Goal: Information Seeking & Learning: Find specific fact

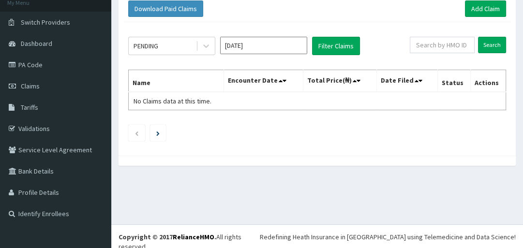
scroll to position [62, 0]
click at [24, 108] on span "Tariffs" at bounding box center [29, 107] width 17 height 9
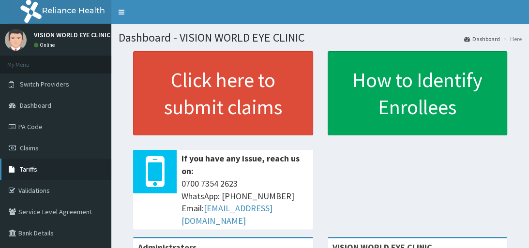
click at [43, 170] on link "Tariffs" at bounding box center [55, 169] width 111 height 21
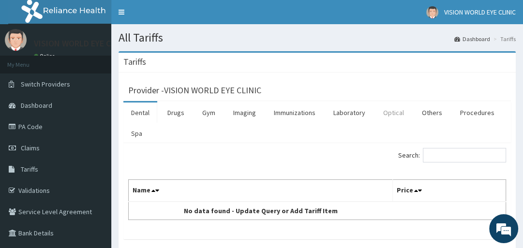
click at [391, 114] on link "Optical" at bounding box center [393, 113] width 36 height 20
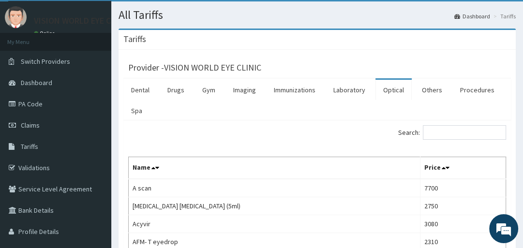
scroll to position [15, 0]
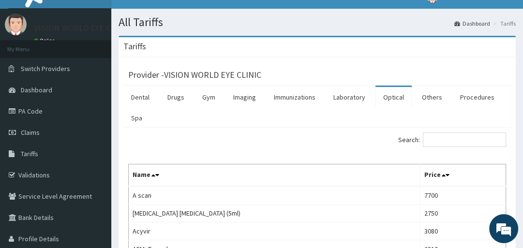
click at [392, 98] on link "Optical" at bounding box center [393, 97] width 36 height 20
click at [175, 101] on link "Drugs" at bounding box center [176, 97] width 32 height 20
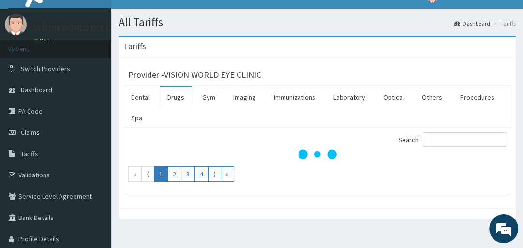
click at [175, 101] on link "Drugs" at bounding box center [176, 97] width 32 height 20
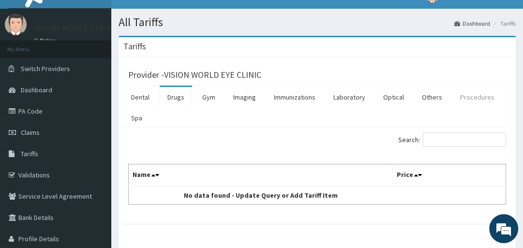
click at [470, 99] on link "Procedures" at bounding box center [477, 97] width 50 height 20
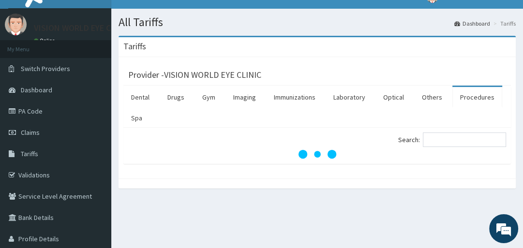
click at [470, 99] on link "Procedures" at bounding box center [477, 97] width 50 height 20
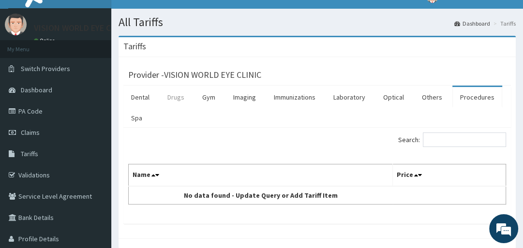
click at [177, 98] on link "Drugs" at bounding box center [176, 97] width 32 height 20
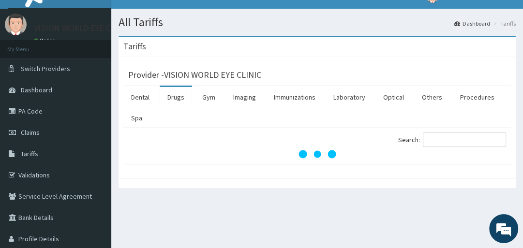
click at [177, 98] on link "Drugs" at bounding box center [176, 97] width 32 height 20
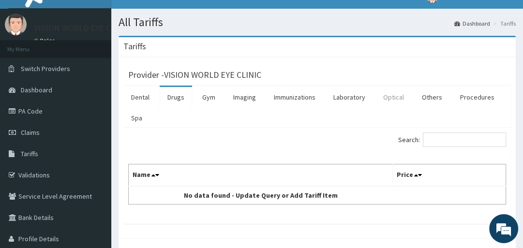
click at [389, 98] on link "Optical" at bounding box center [393, 97] width 36 height 20
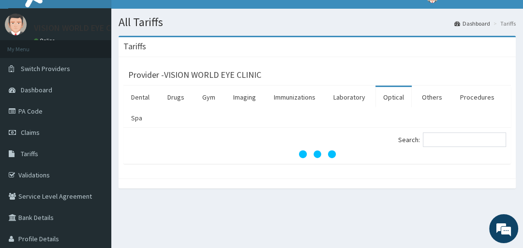
click at [389, 98] on link "Optical" at bounding box center [393, 97] width 36 height 20
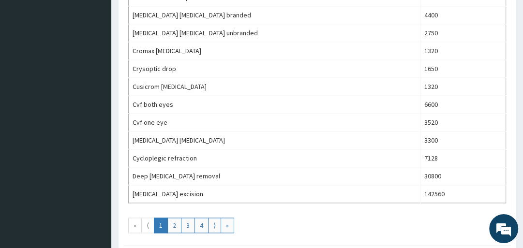
scroll to position [951, 0]
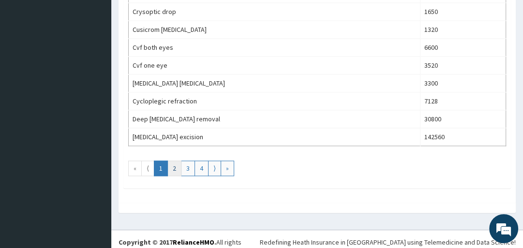
click at [174, 162] on link "2" at bounding box center [174, 168] width 14 height 15
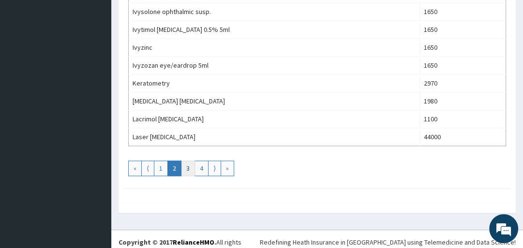
click at [190, 162] on link "3" at bounding box center [188, 168] width 14 height 15
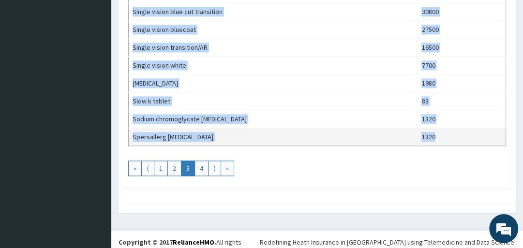
drag, startPoint x: 133, startPoint y: 101, endPoint x: 436, endPoint y: 130, distance: 304.6
copy tbody "Laser iridotomy both eyes 83160 Laser iridotomy single eye 44000 Laser trabecul…"
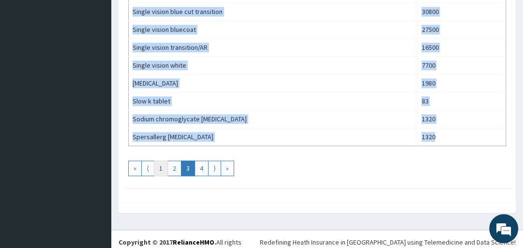
click at [164, 161] on link "1" at bounding box center [161, 168] width 14 height 15
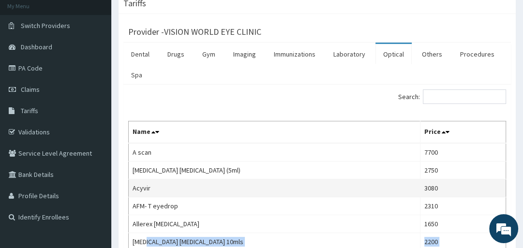
scroll to position [77, 0]
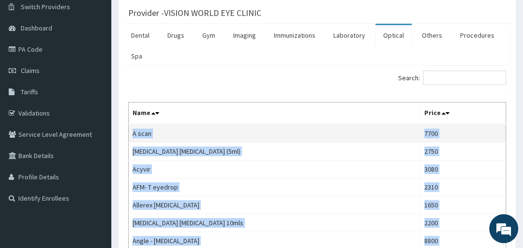
drag, startPoint x: 433, startPoint y: 132, endPoint x: 133, endPoint y: 137, distance: 299.9
copy tbody "A scan 7700 Acular eye drop (5ml) 2750 Acyvir 3080 AFM- T eyedrop 2310 Allerex …"
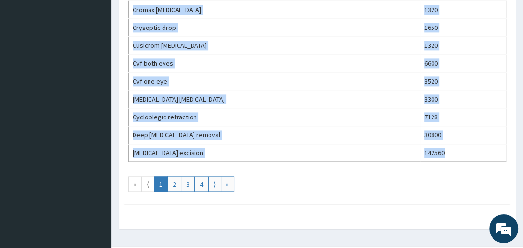
scroll to position [937, 0]
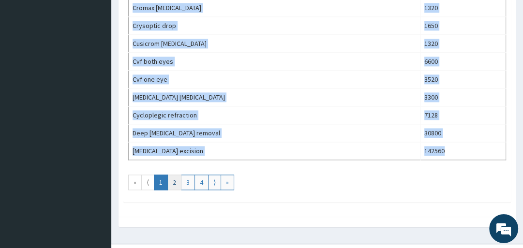
click at [172, 176] on link "2" at bounding box center [174, 182] width 14 height 15
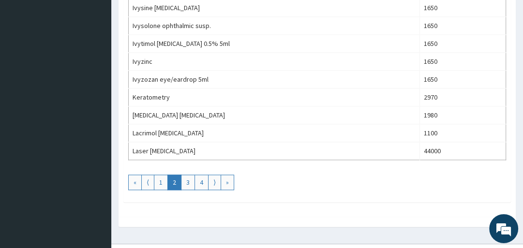
click at [176, 178] on link "2" at bounding box center [174, 182] width 14 height 15
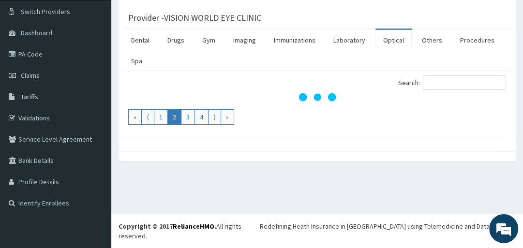
scroll to position [63, 0]
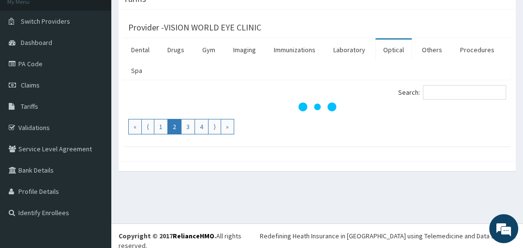
click at [176, 178] on div "Tariffs Provider - VISION WORLD EYE CLINIC Dental Drugs Gym Imaging Immunizatio…" at bounding box center [317, 84] width 412 height 192
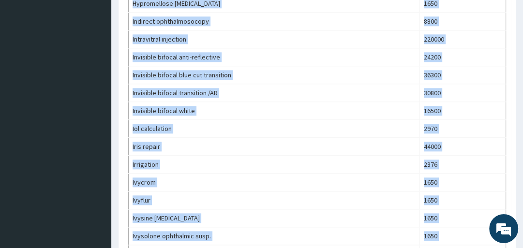
scroll to position [867, 0]
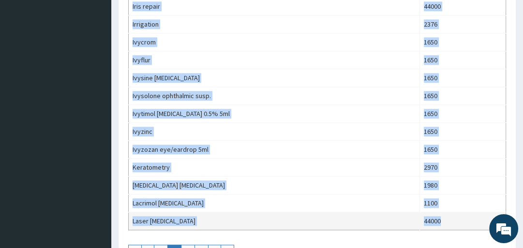
drag, startPoint x: 133, startPoint y: 145, endPoint x: 458, endPoint y: 207, distance: 331.3
copy tbody "Dextracin eye drop 1100 Diamox 250mg tab 55 Diclofenac eye drop 1100 Diclofenac…"
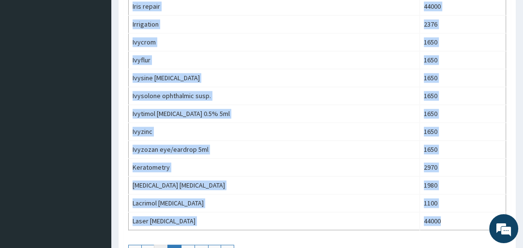
click at [162, 245] on link "1" at bounding box center [161, 252] width 14 height 15
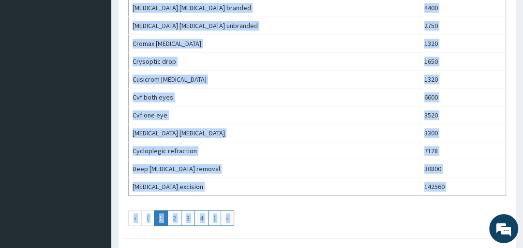
scroll to position [951, 0]
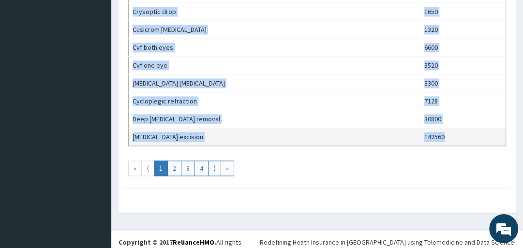
drag, startPoint x: 133, startPoint y: 190, endPoint x: 435, endPoint y: 128, distance: 309.0
copy table "Name Price A scan 7700 Acular eye drop (5ml) 2750 Acyvir 3080 AFM- T eyedrop 23…"
click at [441, 133] on td "142560" at bounding box center [463, 137] width 86 height 18
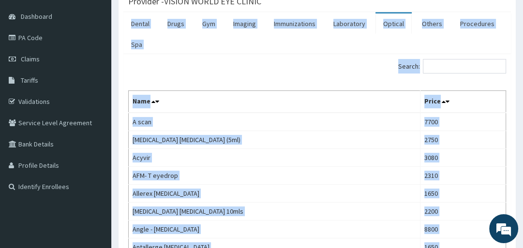
scroll to position [84, 0]
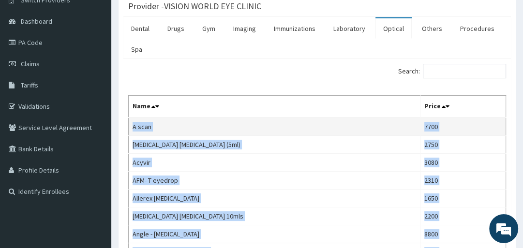
drag, startPoint x: 432, startPoint y: 130, endPoint x: 132, endPoint y: 128, distance: 300.3
copy tbody "A scan 7700 Acular eye drop (5ml) 2750 Acyvir 3080 AFM- T eyedrop 2310 Allerex …"
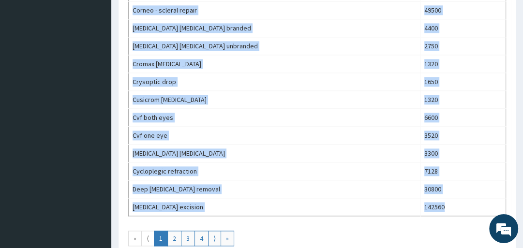
scroll to position [892, 0]
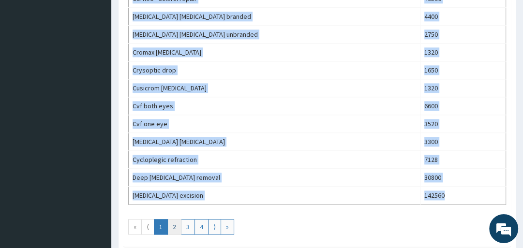
click at [174, 219] on link "2" at bounding box center [174, 226] width 14 height 15
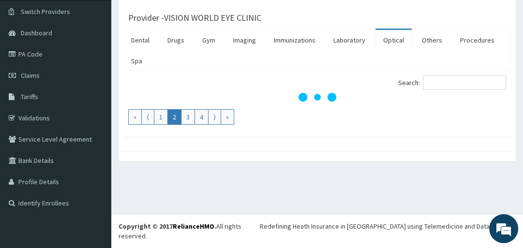
scroll to position [63, 0]
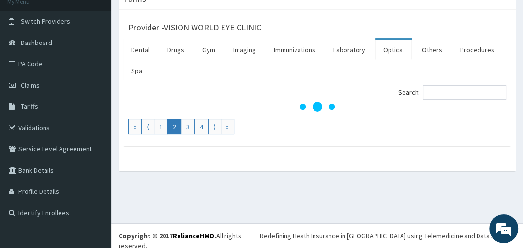
click at [174, 219] on div "All Tariffs Dashboard Tariffs Tariffs Provider - VISION WORLD EYE CLINIC Dental…" at bounding box center [317, 92] width 412 height 262
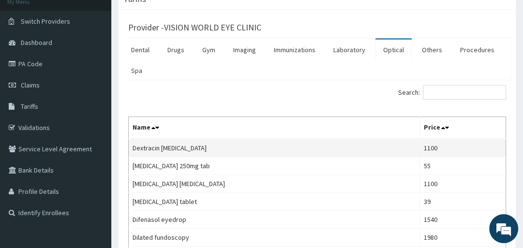
click at [133, 146] on td "Dextracin eye drop" at bounding box center [274, 148] width 291 height 18
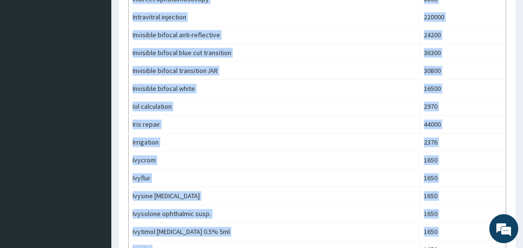
scroll to position [870, 0]
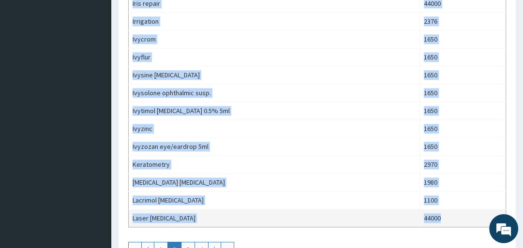
drag, startPoint x: 133, startPoint y: 147, endPoint x: 430, endPoint y: 203, distance: 303.1
copy tbody "Dextracin eye drop 1100 Diamox 250mg tab 55 Diclofenac eye drop 1100 Diclofenac…"
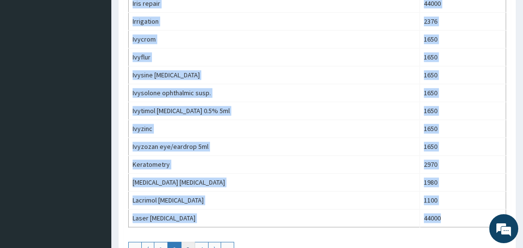
click at [184, 243] on link "3" at bounding box center [188, 249] width 14 height 15
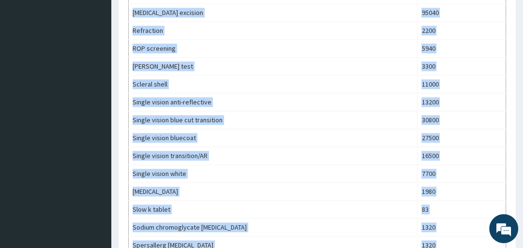
scroll to position [951, 0]
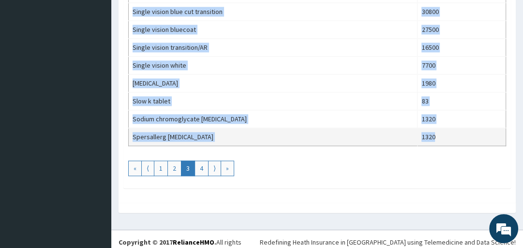
drag, startPoint x: 133, startPoint y: 105, endPoint x: 439, endPoint y: 127, distance: 306.9
copy tbody "Laser iridotomy both eyes 83160 Laser iridotomy single eye 44000 Laser trabecul…"
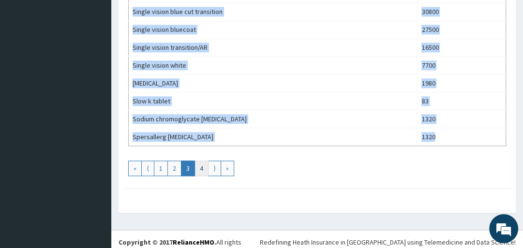
click at [197, 165] on link "4" at bounding box center [201, 168] width 14 height 15
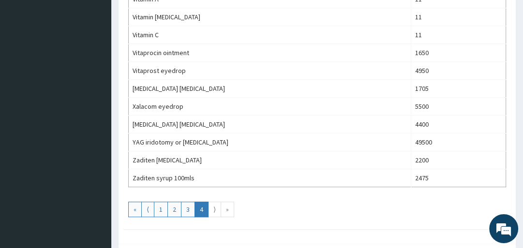
scroll to position [606, 0]
